Goal: Information Seeking & Learning: Compare options

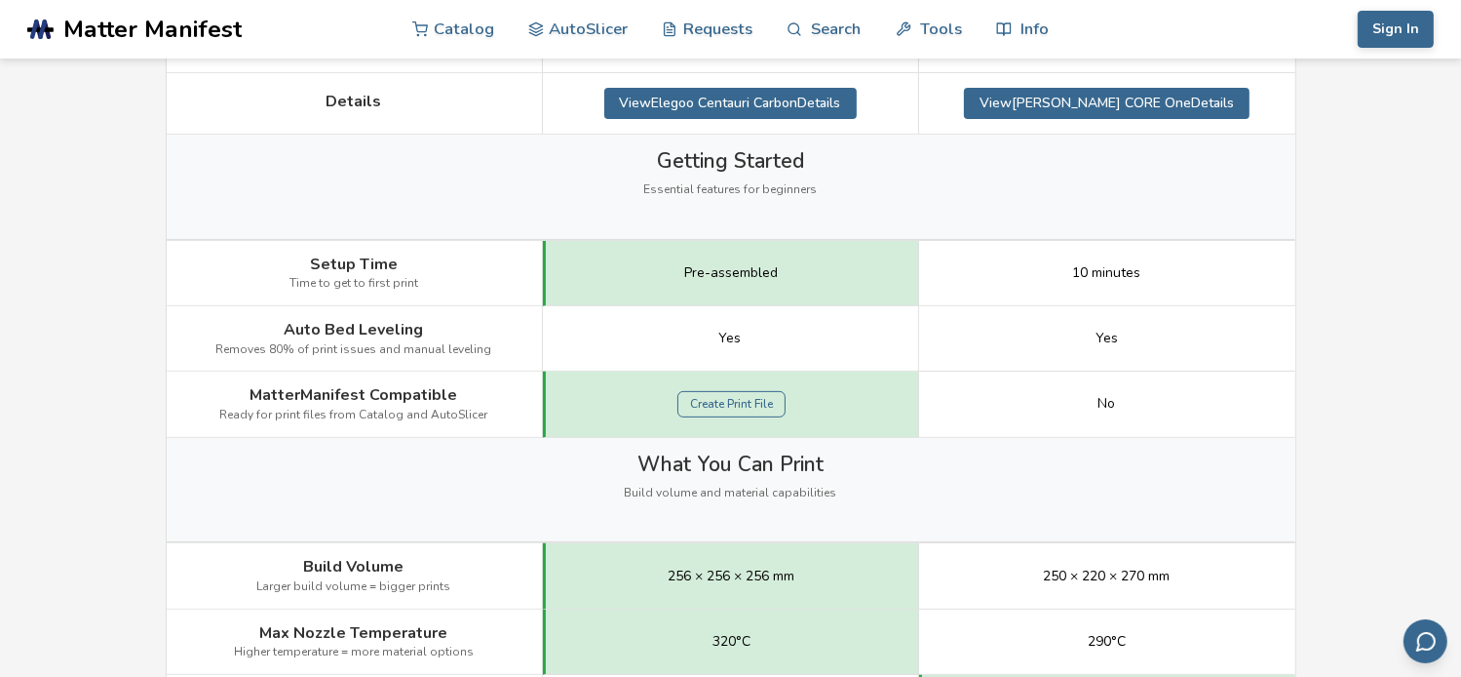
scroll to position [585, 0]
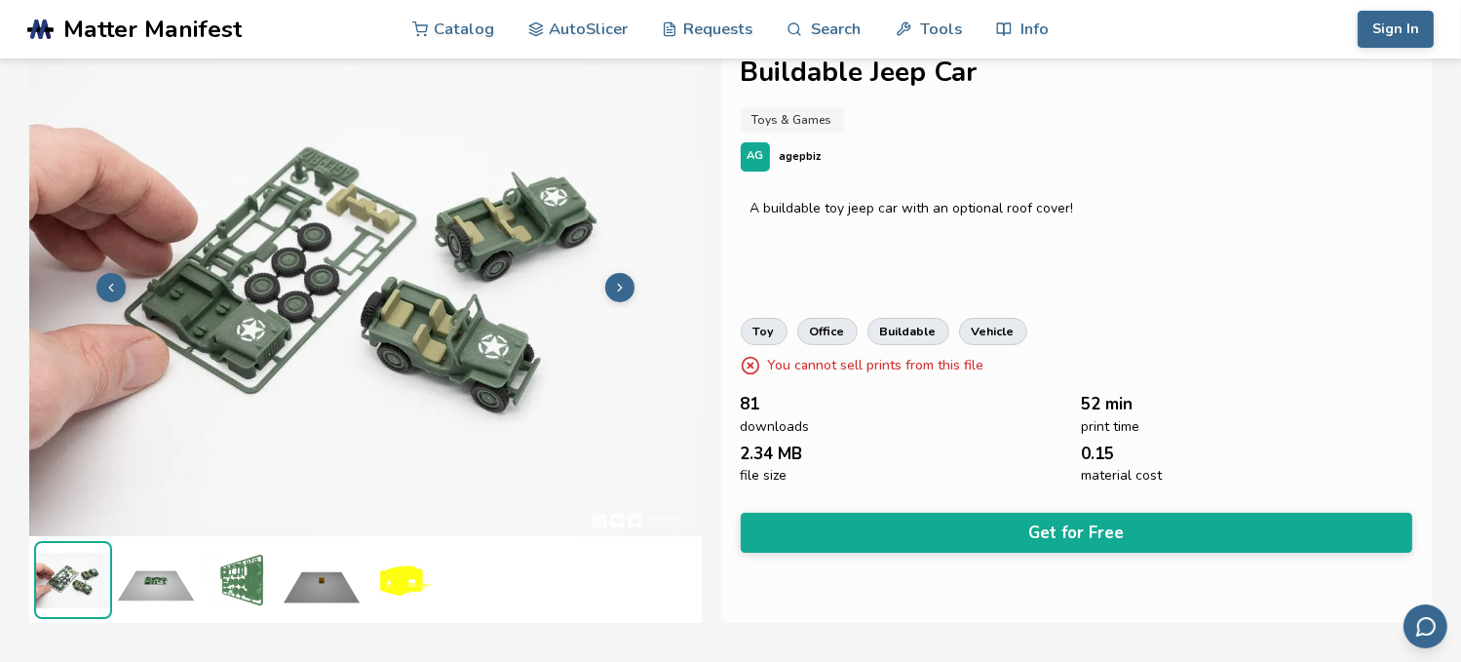
scroll to position [97, 8]
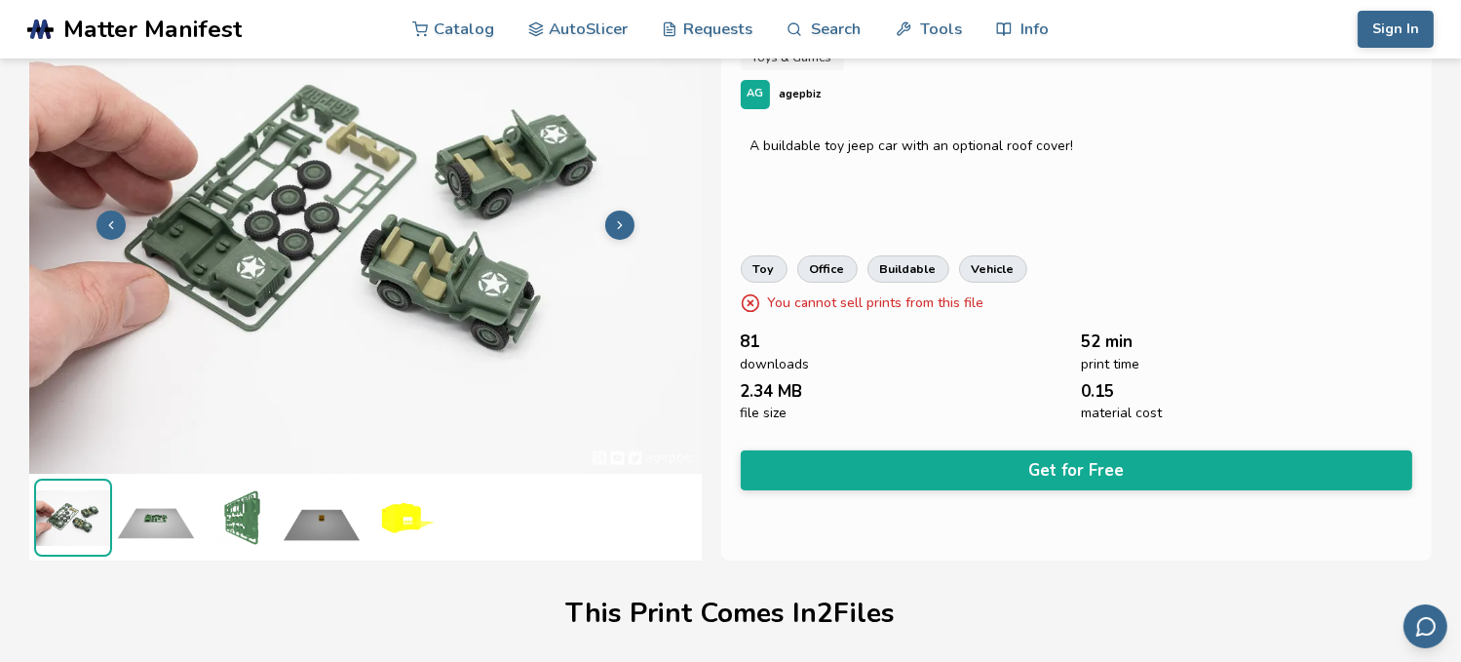
click at [618, 216] on button at bounding box center [619, 225] width 29 height 29
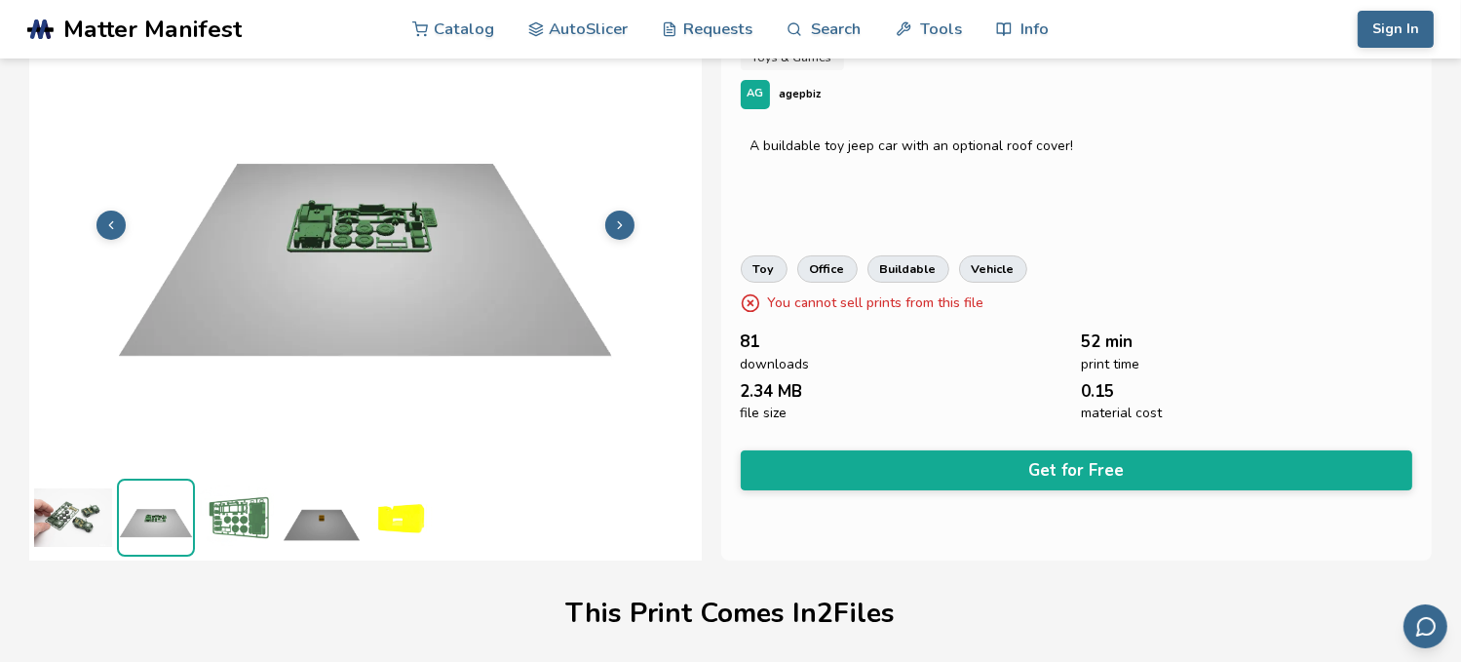
click at [618, 216] on button at bounding box center [619, 225] width 29 height 29
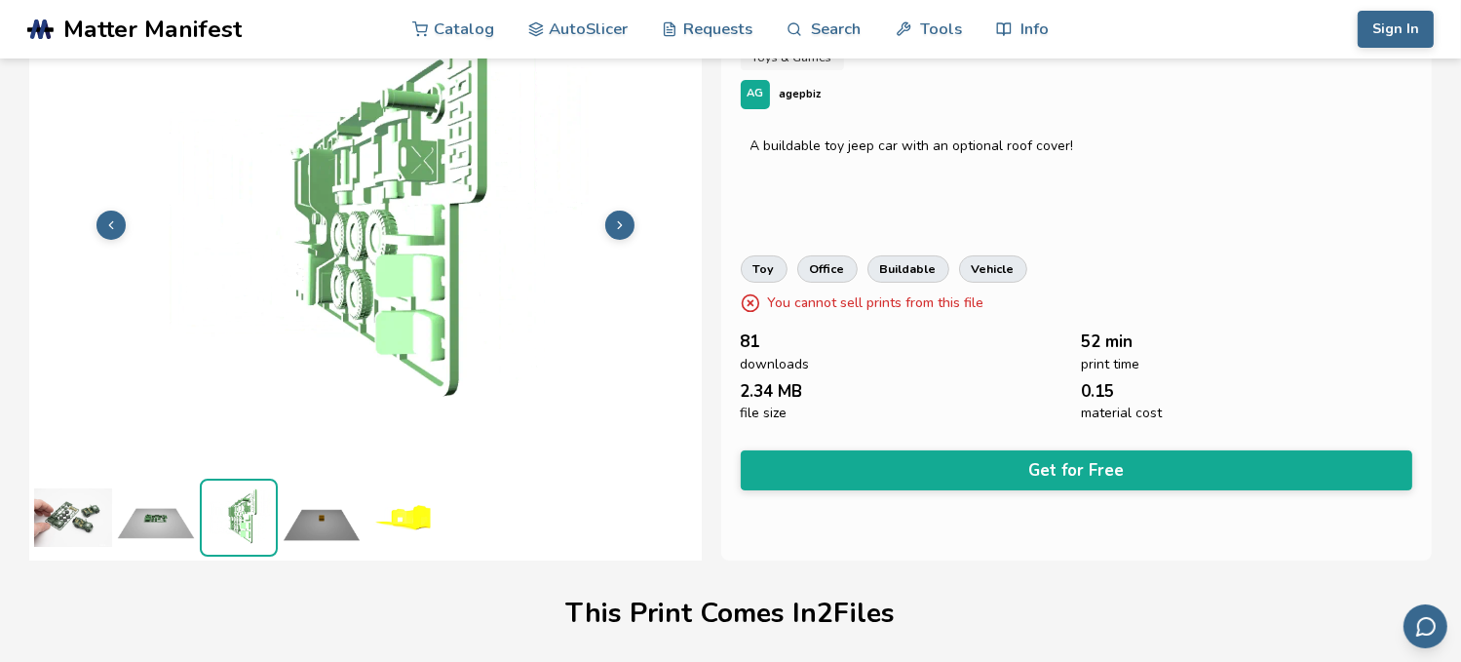
click at [618, 216] on button at bounding box center [619, 225] width 29 height 29
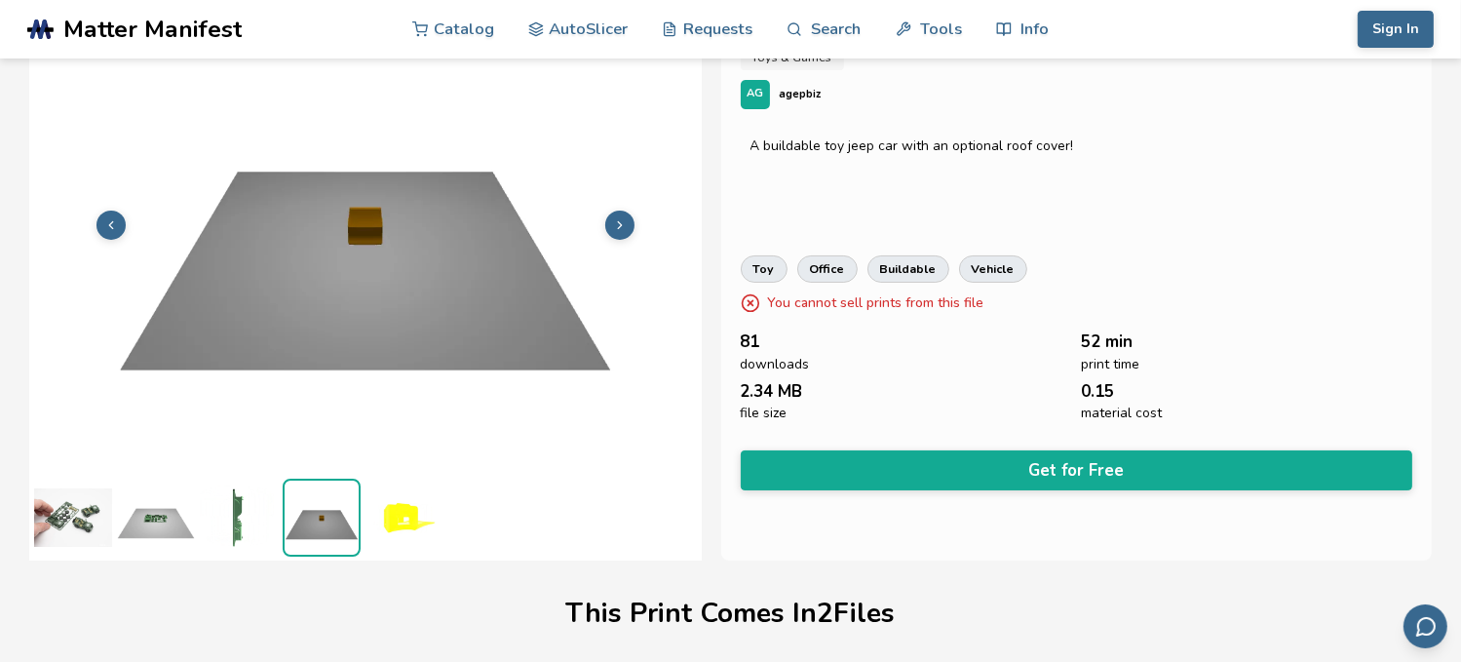
click at [618, 216] on button at bounding box center [619, 225] width 29 height 29
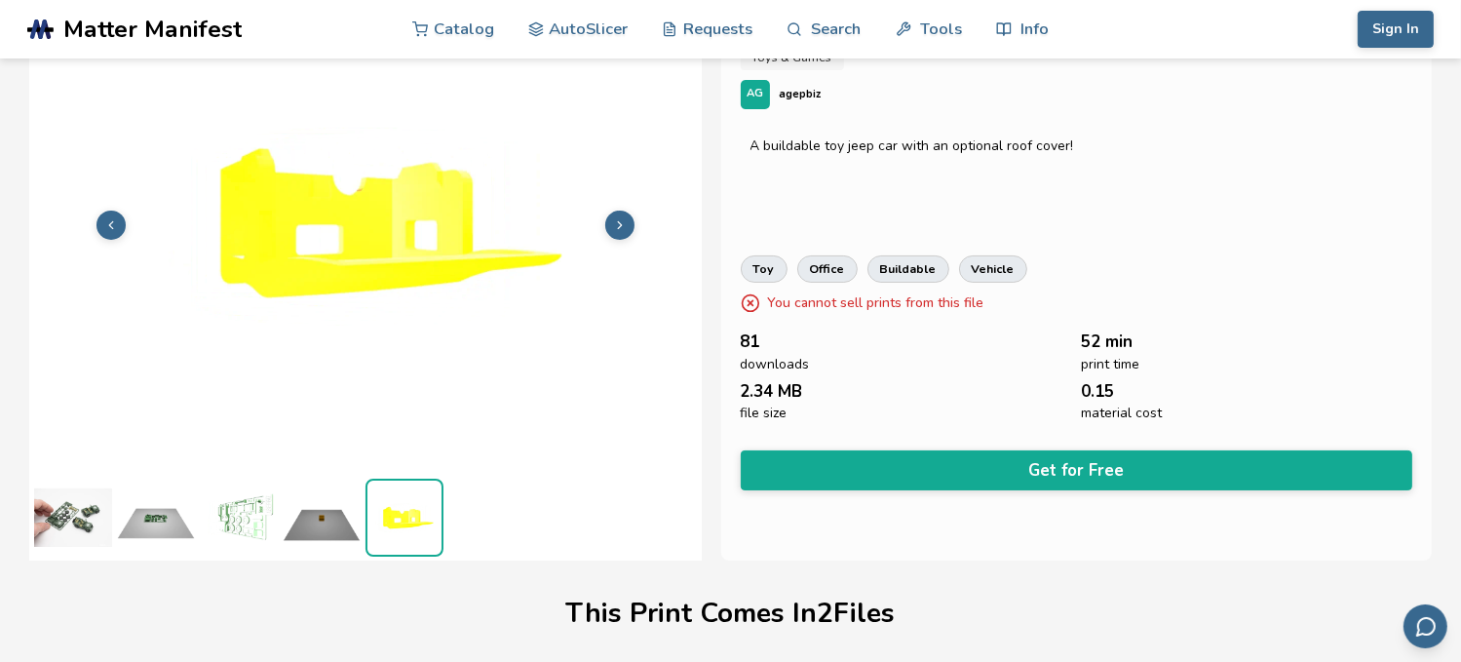
click at [618, 216] on button at bounding box center [619, 225] width 29 height 29
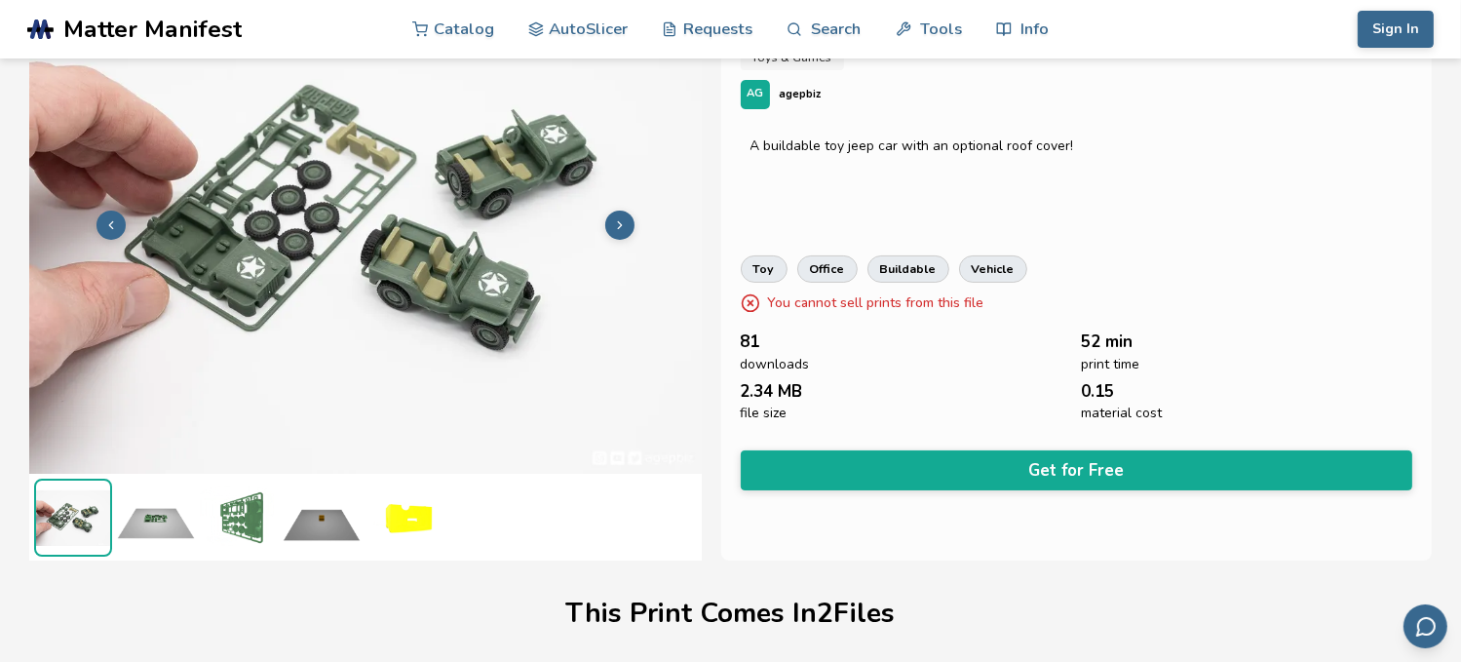
click at [618, 216] on button at bounding box center [619, 225] width 29 height 29
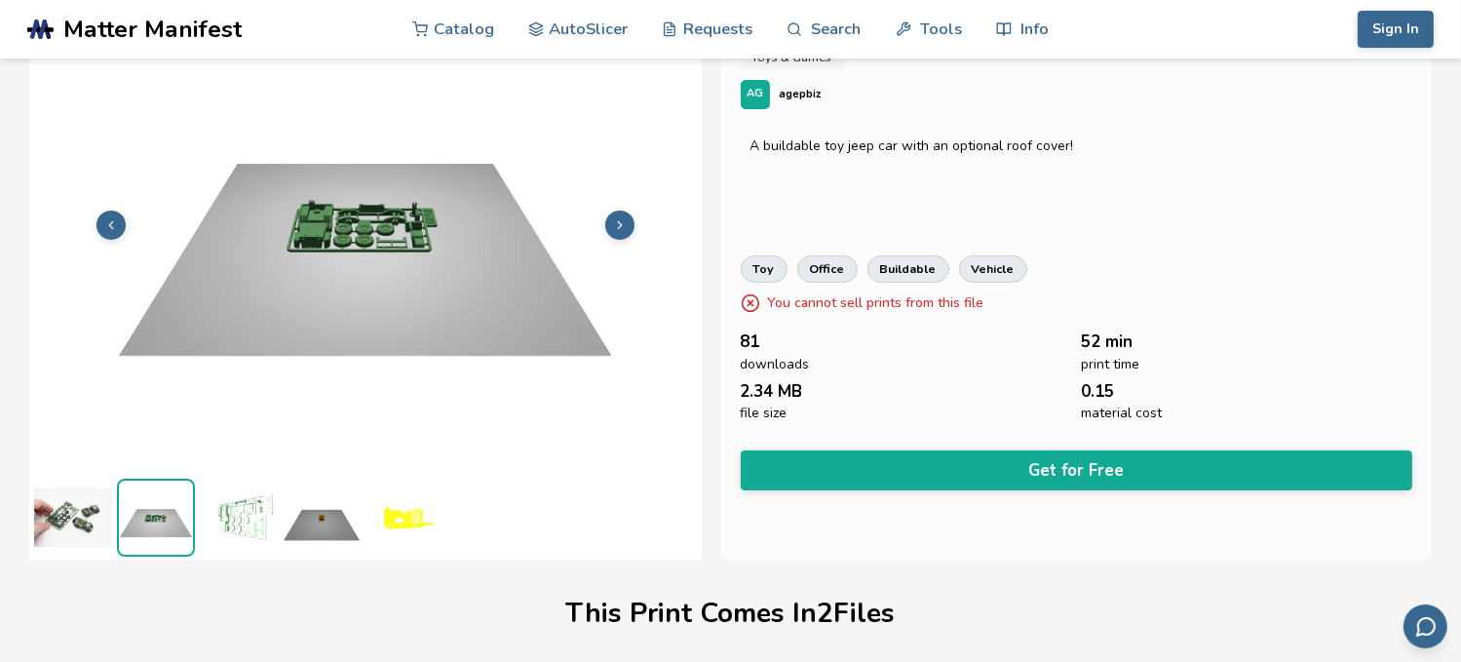
click at [618, 216] on button at bounding box center [619, 225] width 29 height 29
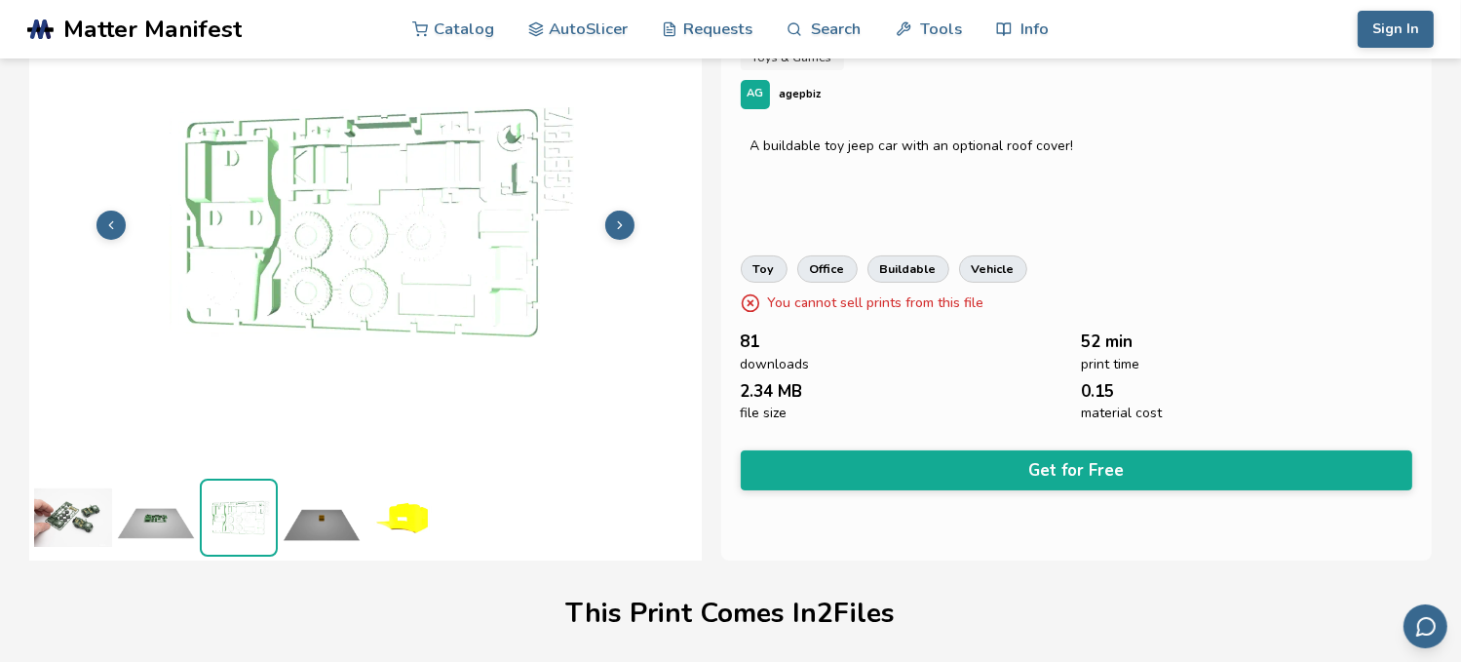
click at [618, 216] on button at bounding box center [619, 225] width 29 height 29
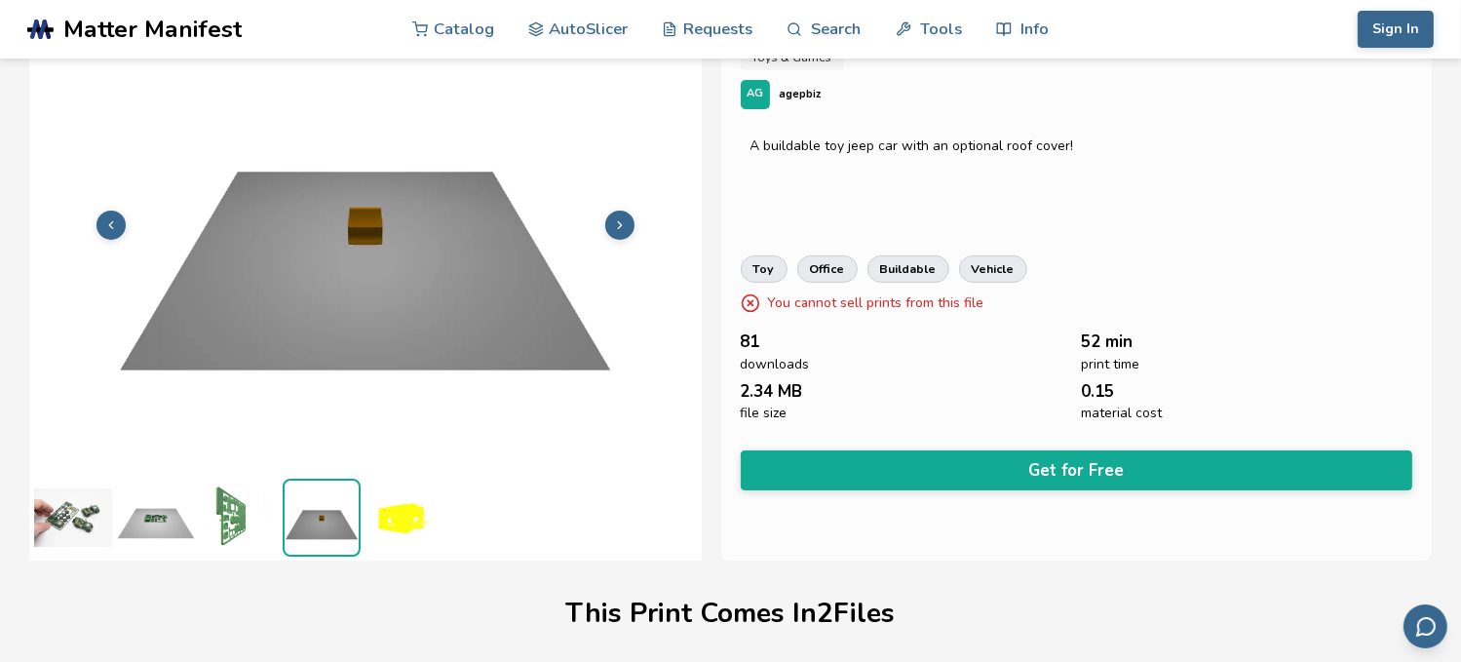
click at [618, 216] on button at bounding box center [619, 225] width 29 height 29
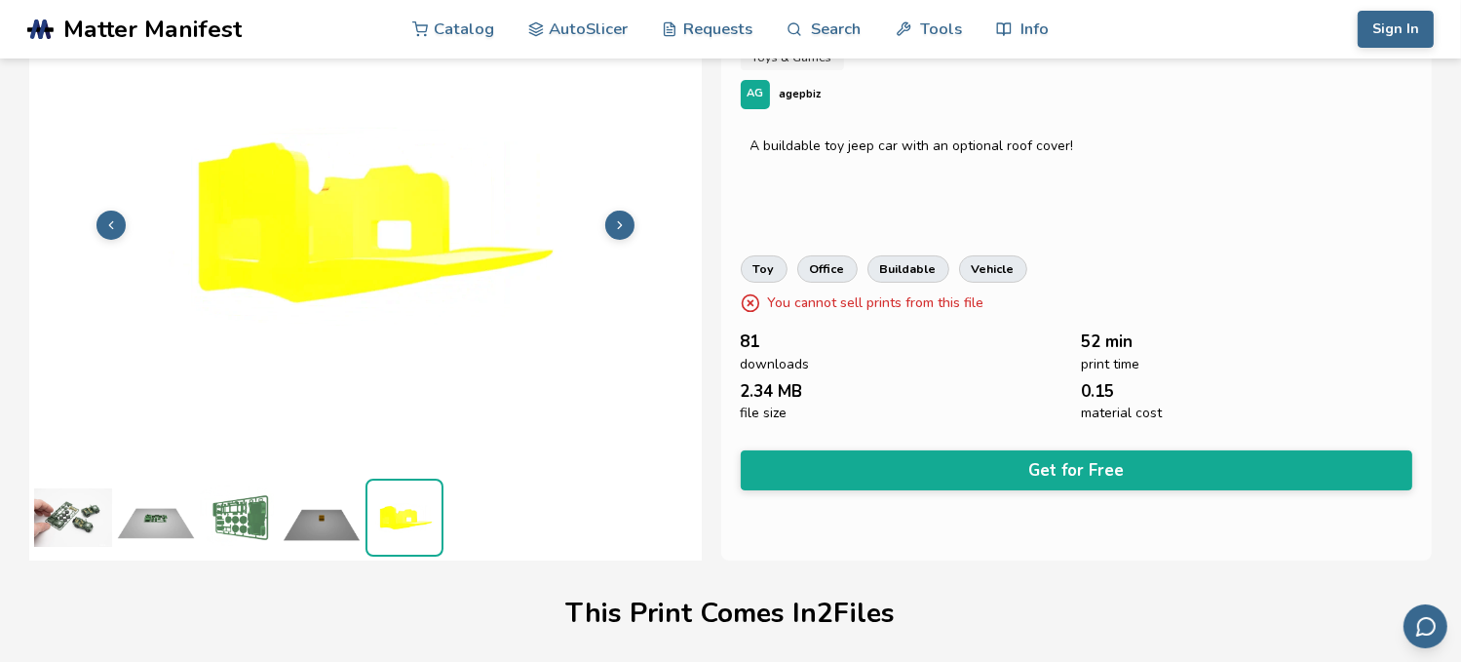
click at [618, 216] on button at bounding box center [619, 225] width 29 height 29
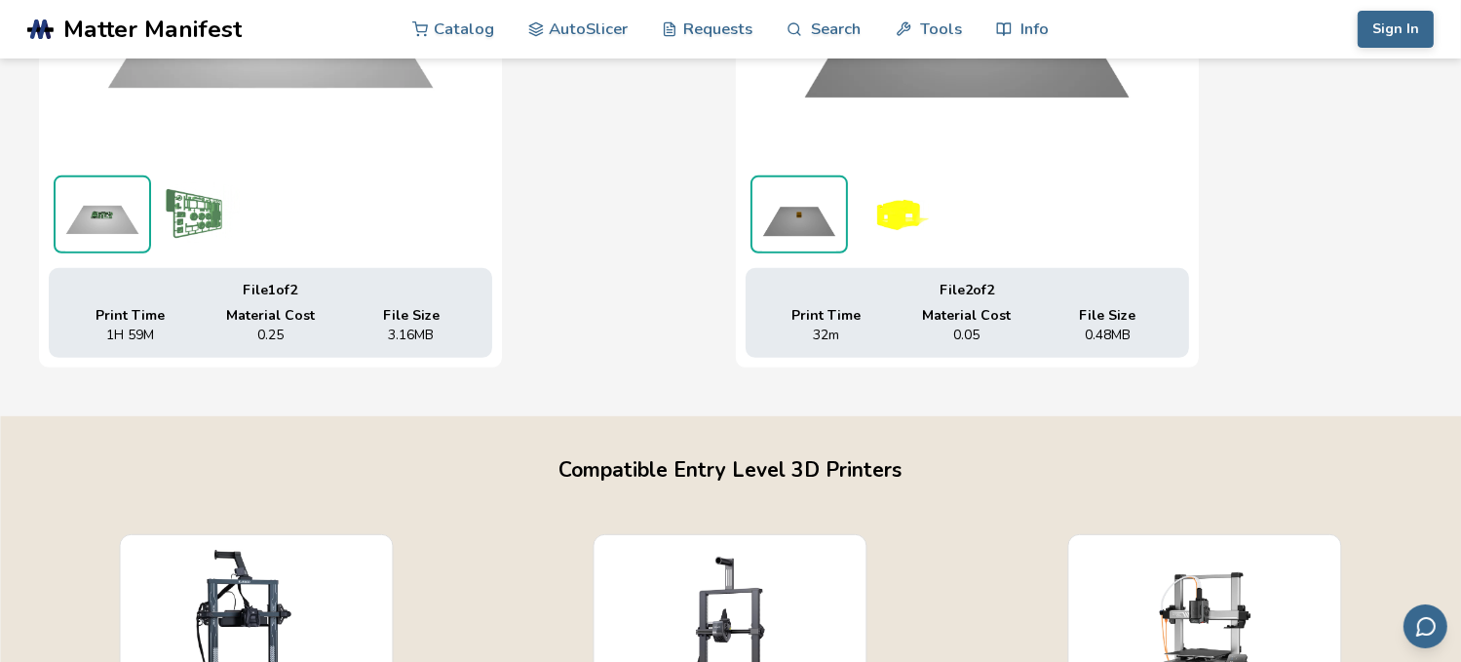
scroll to position [1072, 0]
